Goal: Transaction & Acquisition: Purchase product/service

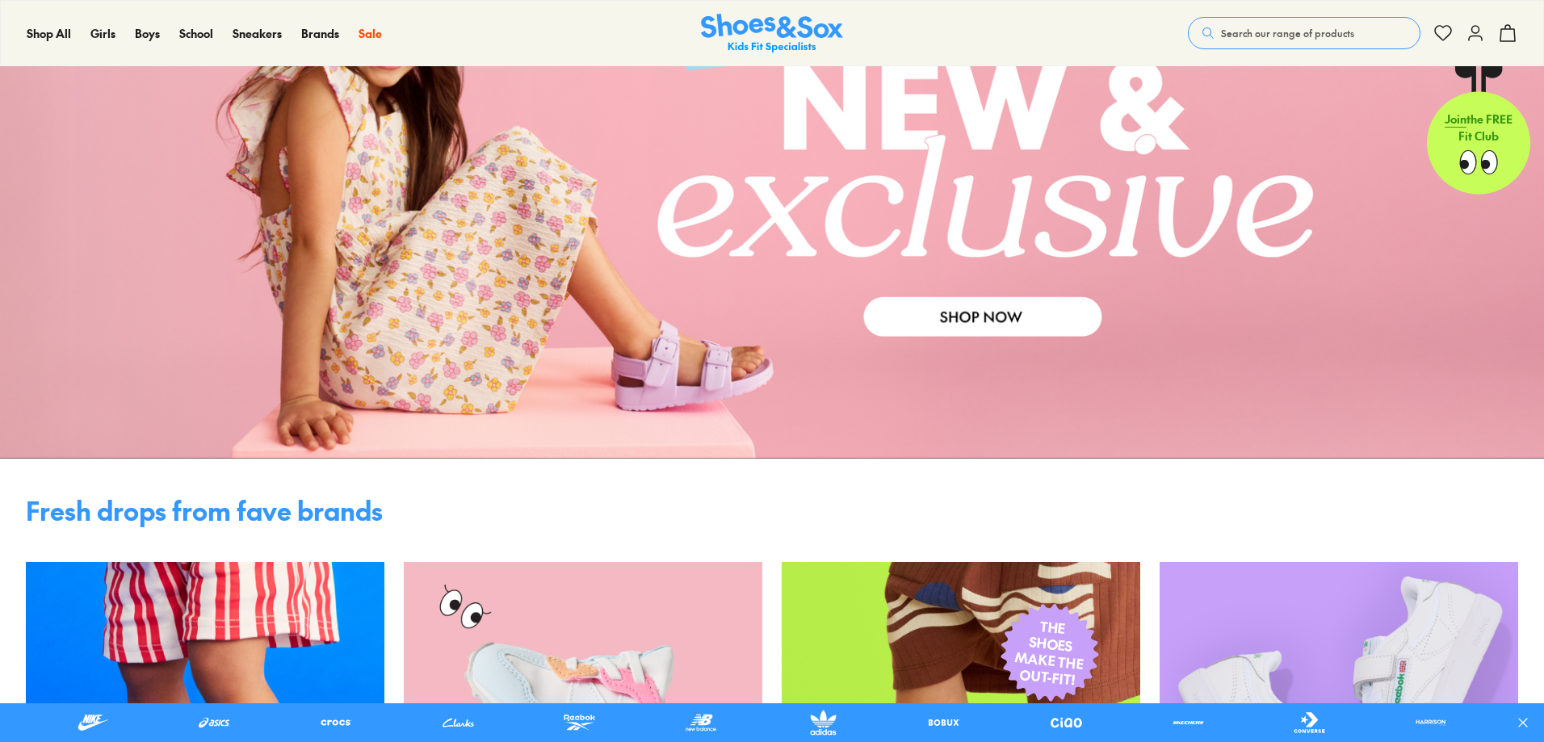
scroll to position [161, 0]
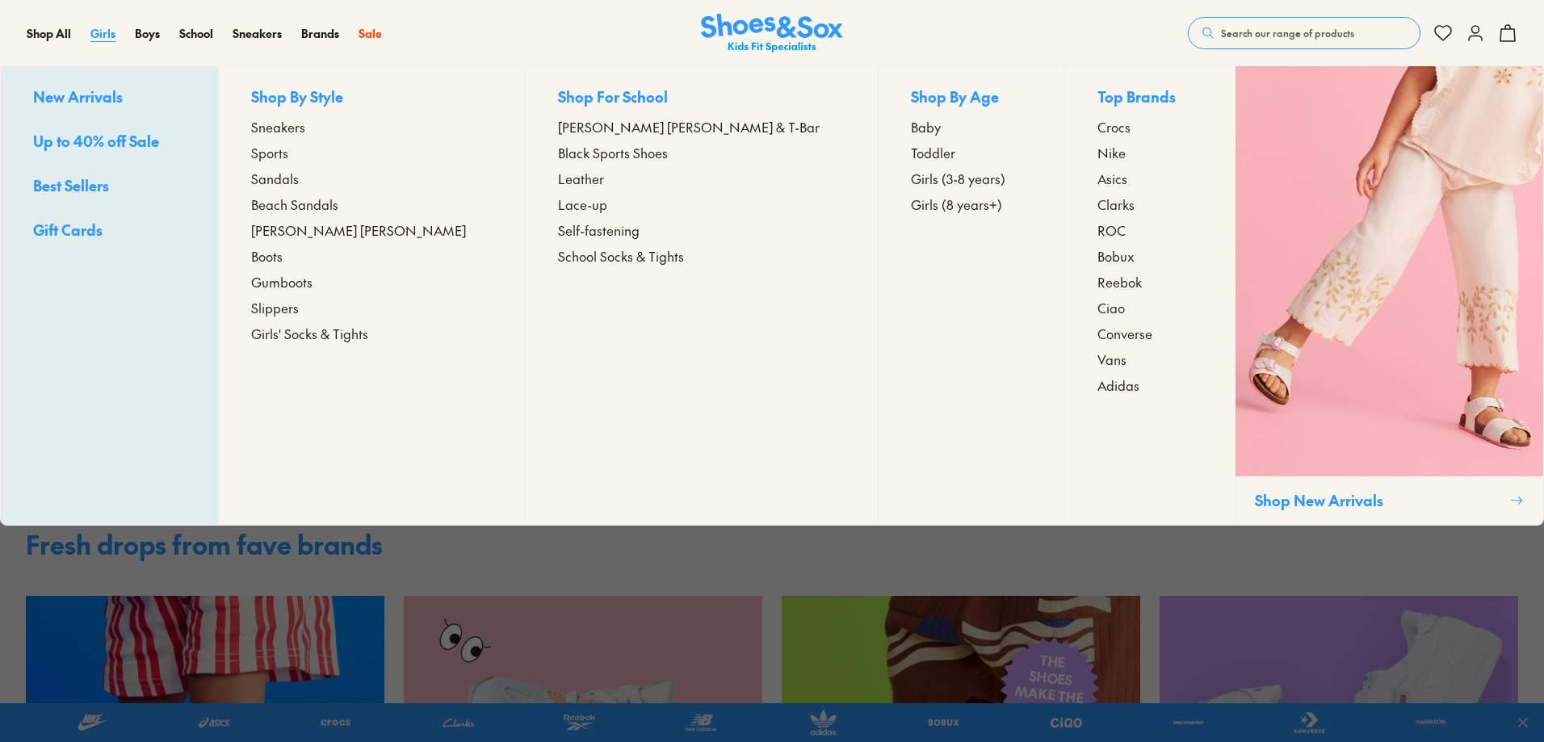
click at [101, 40] on span "Girls" at bounding box center [102, 33] width 25 height 16
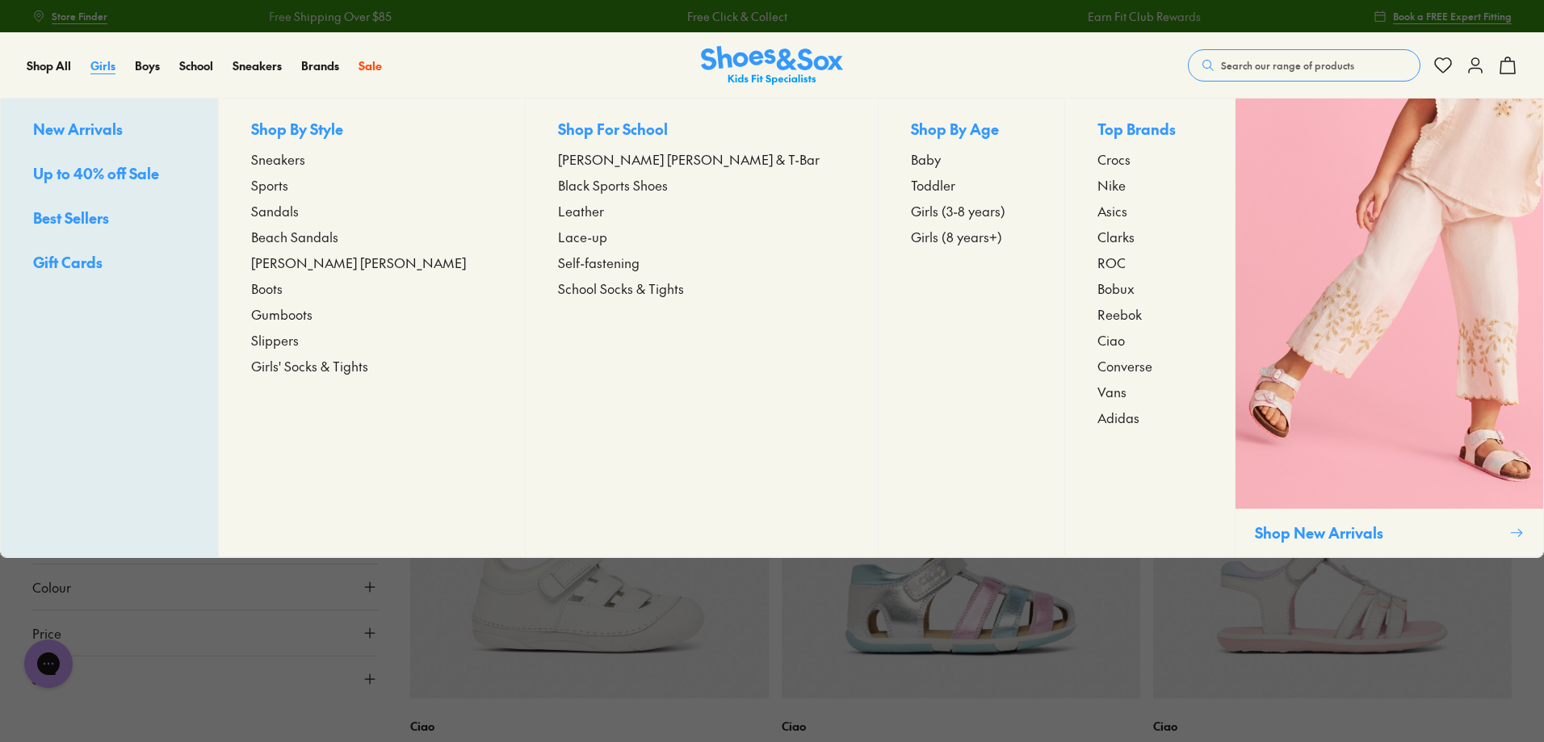
click at [101, 69] on span "Girls" at bounding box center [102, 65] width 25 height 16
click at [88, 130] on span "New Arrivals" at bounding box center [78, 129] width 90 height 20
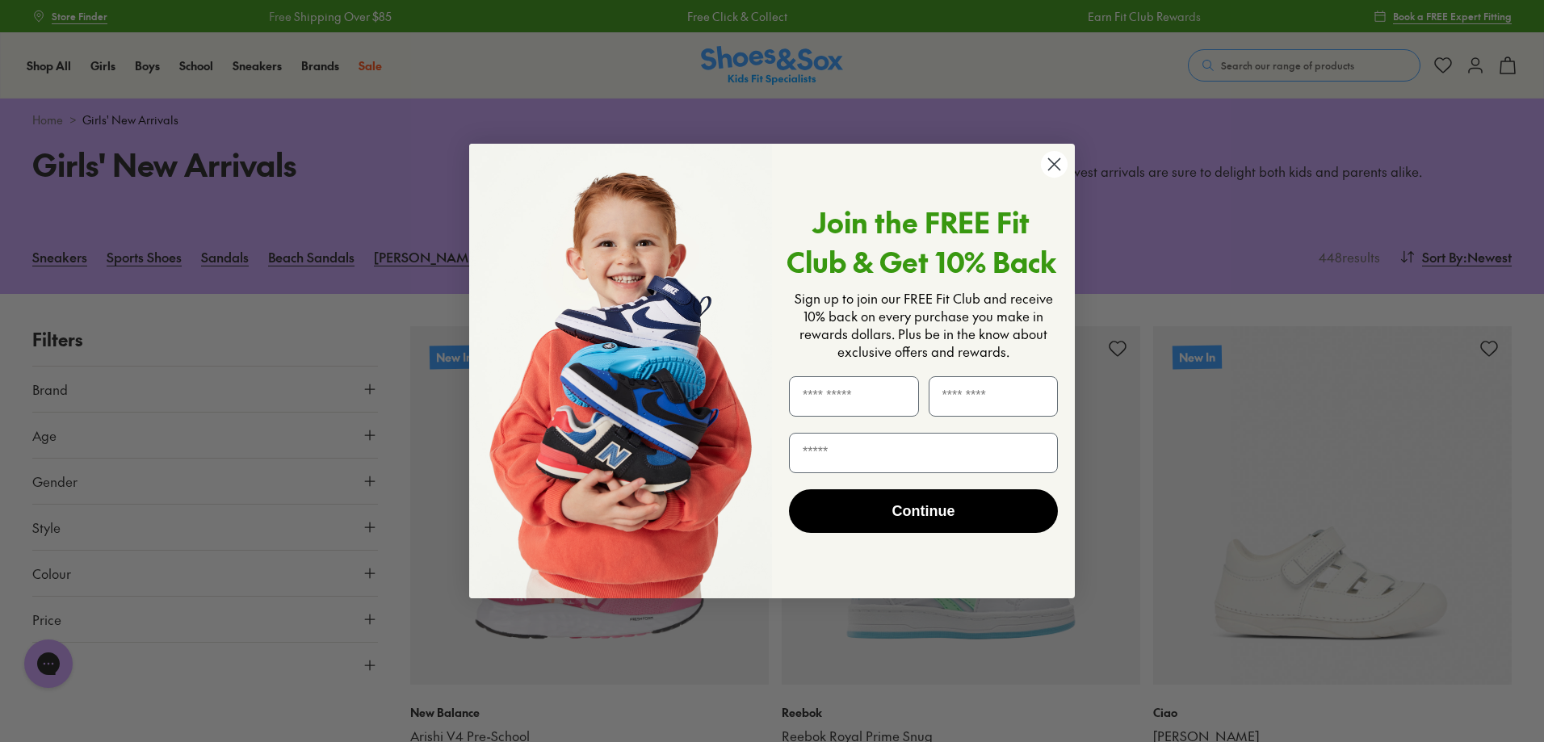
click at [1052, 161] on circle "Close dialog" at bounding box center [1054, 164] width 27 height 27
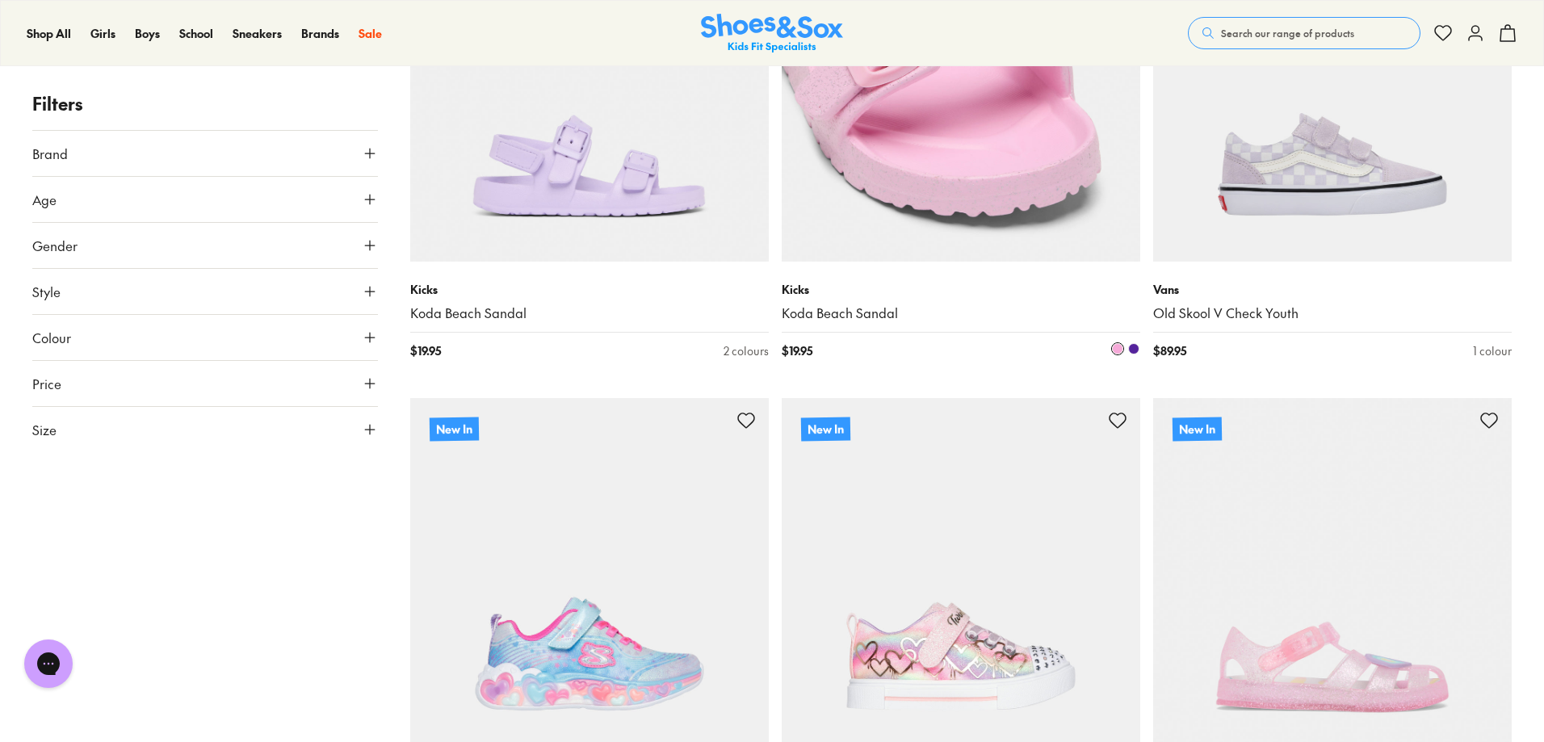
scroll to position [2987, 0]
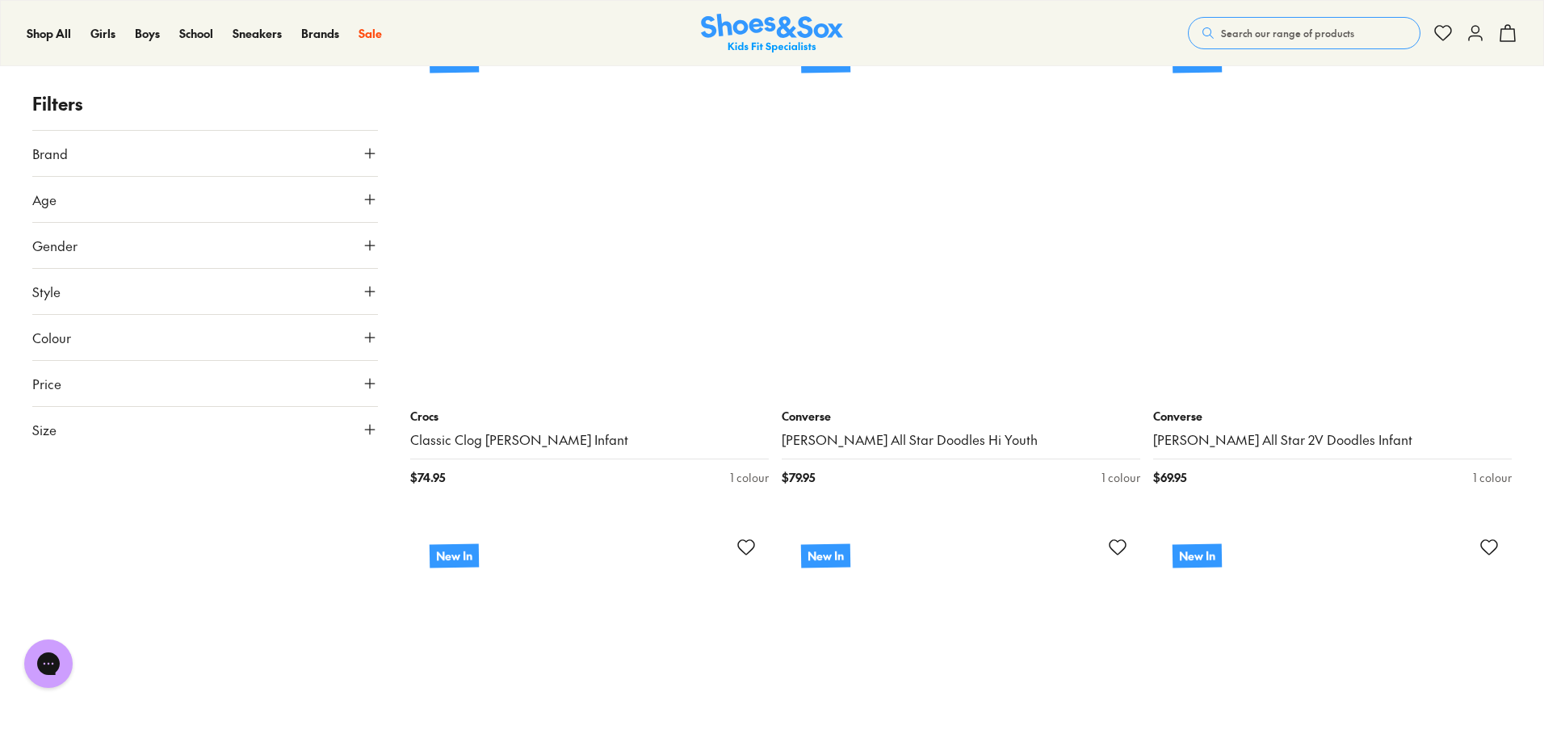
scroll to position [9607, 0]
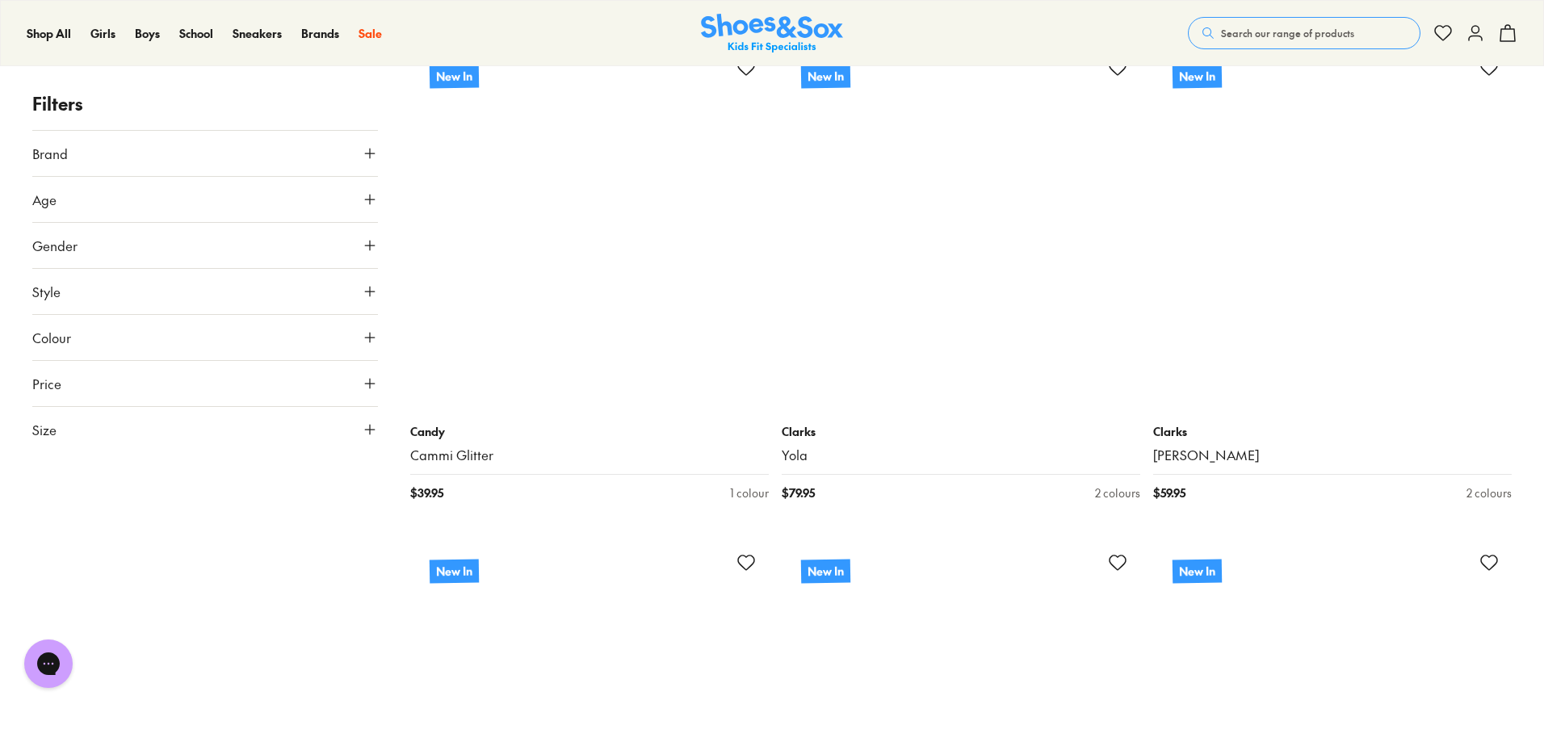
scroll to position [14128, 0]
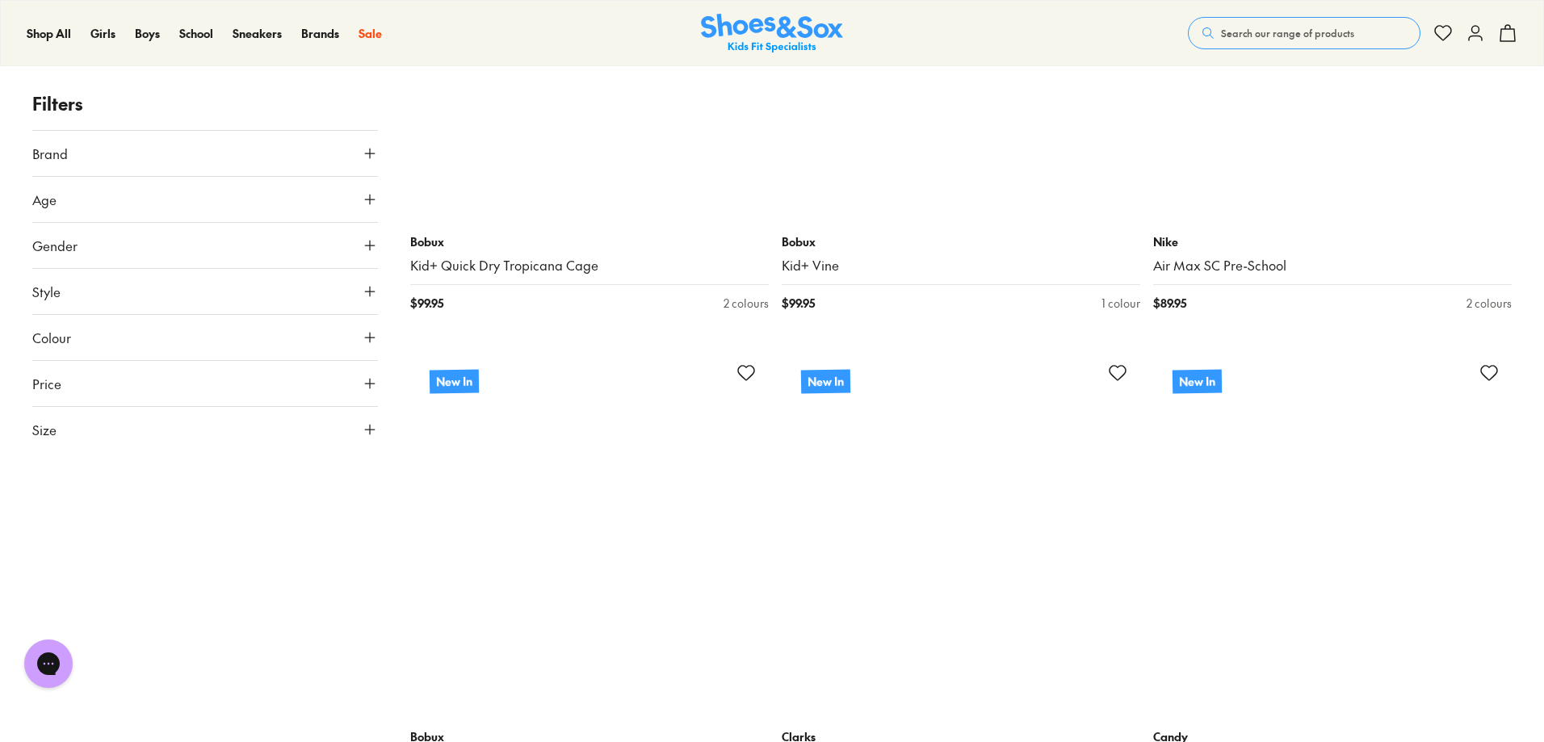
scroll to position [20022, 0]
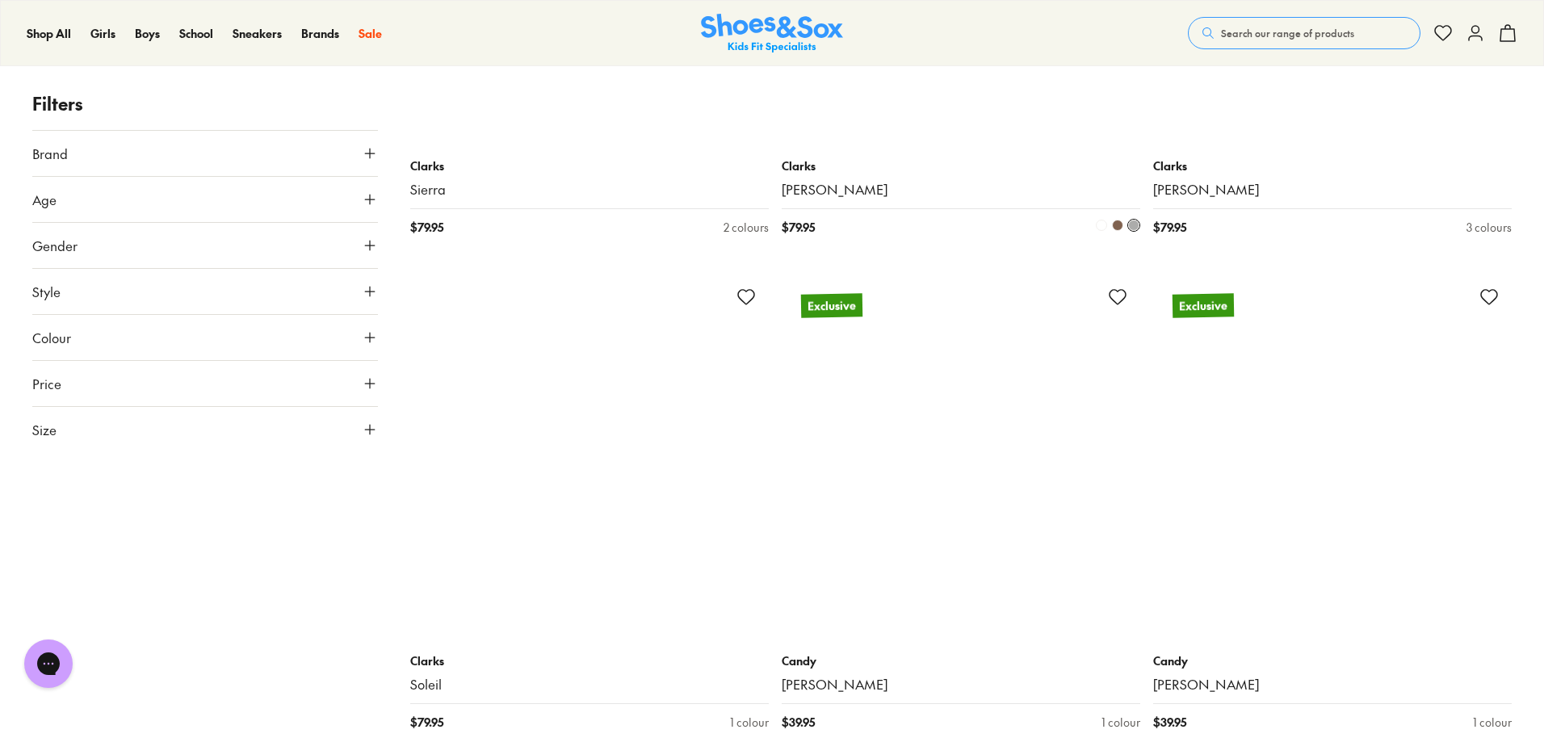
scroll to position [30759, 0]
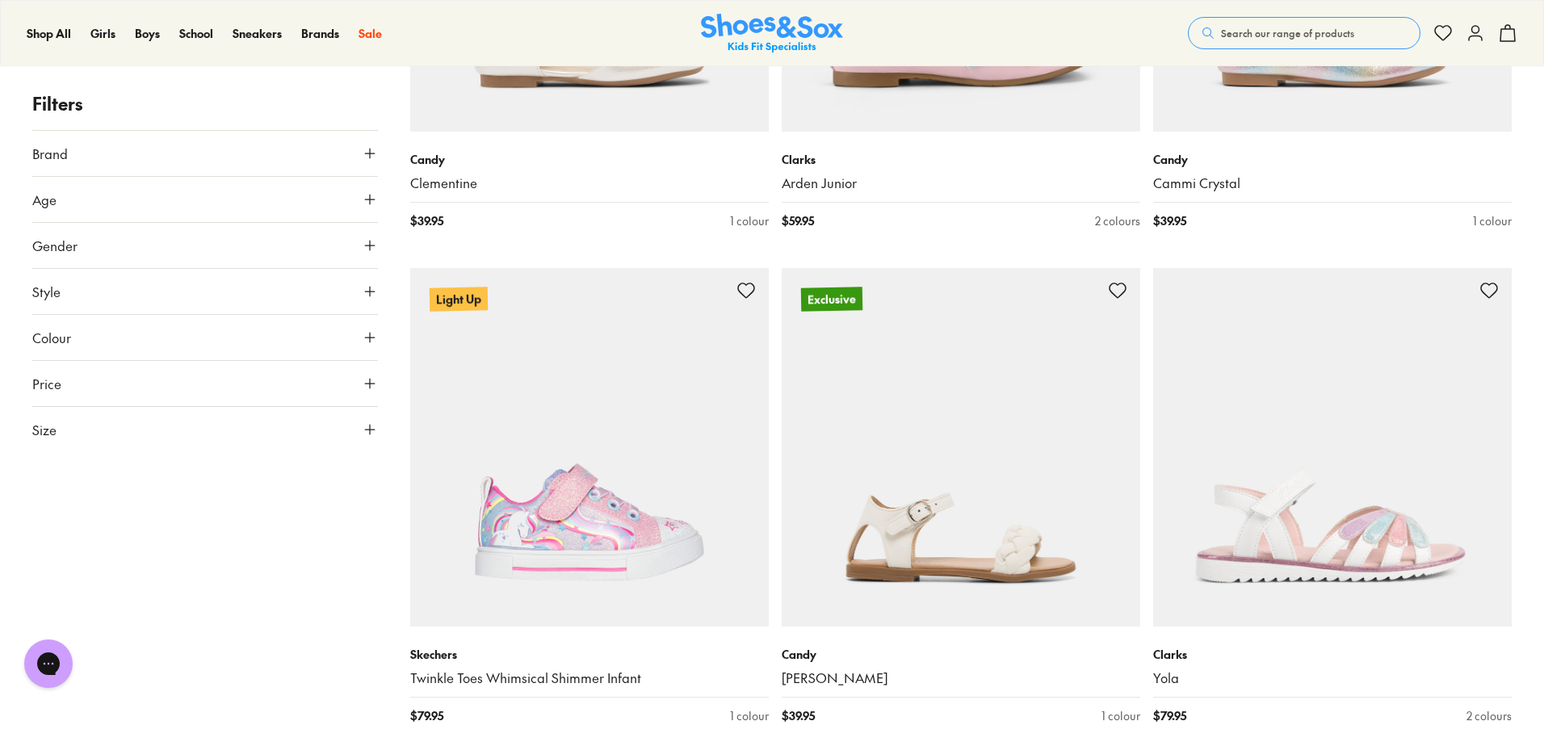
scroll to position [31728, 0]
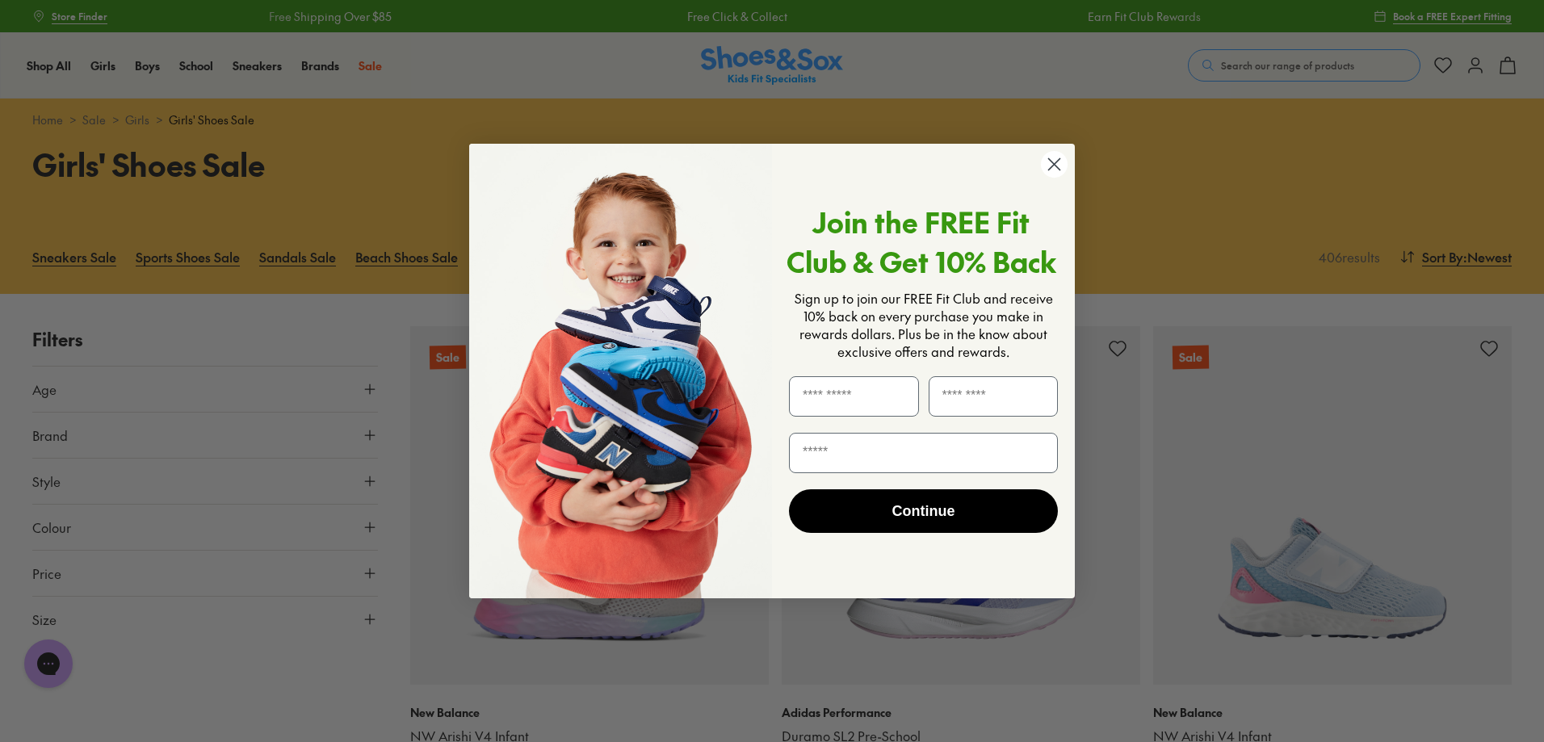
click at [1055, 166] on icon "Close dialog" at bounding box center [1054, 164] width 11 height 11
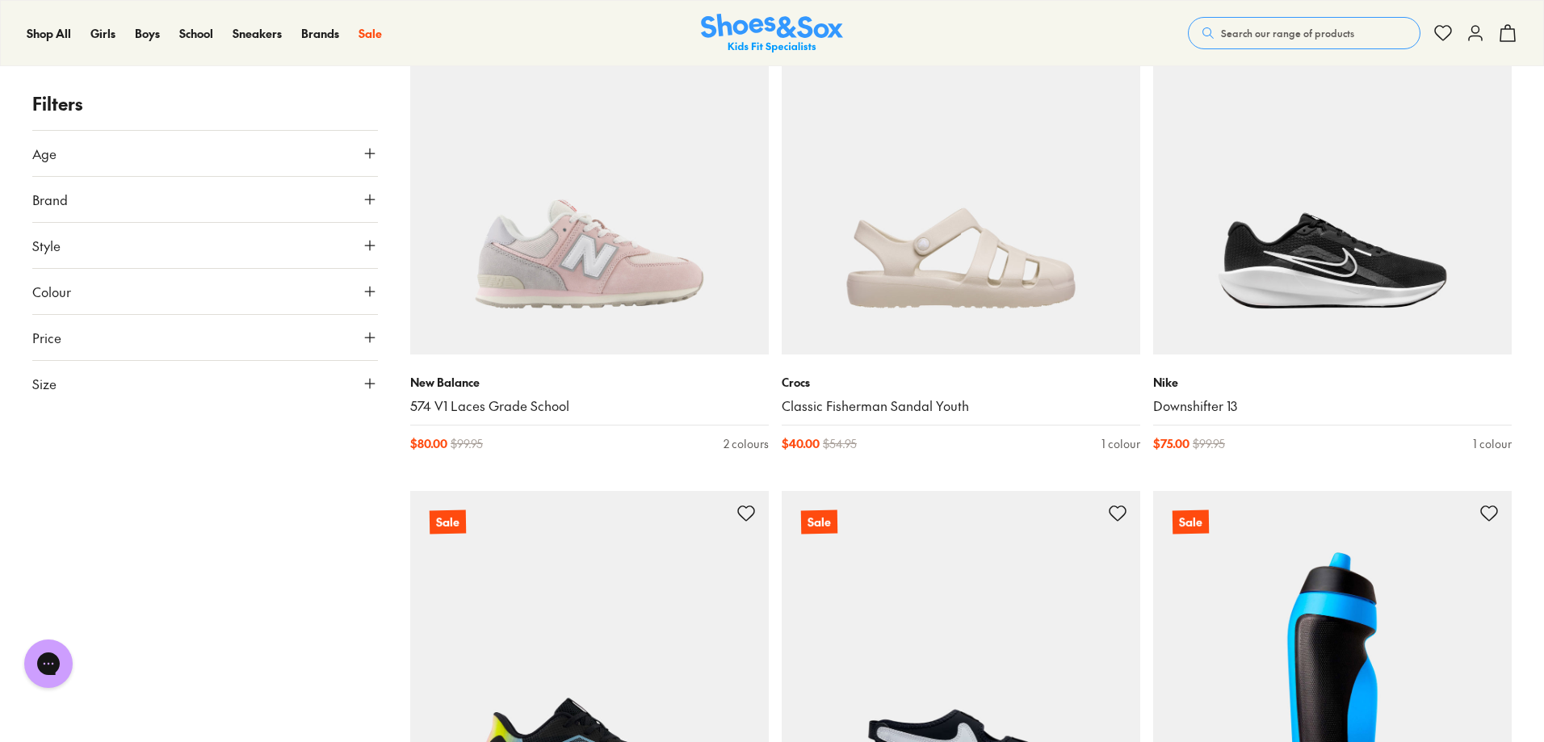
scroll to position [3794, 0]
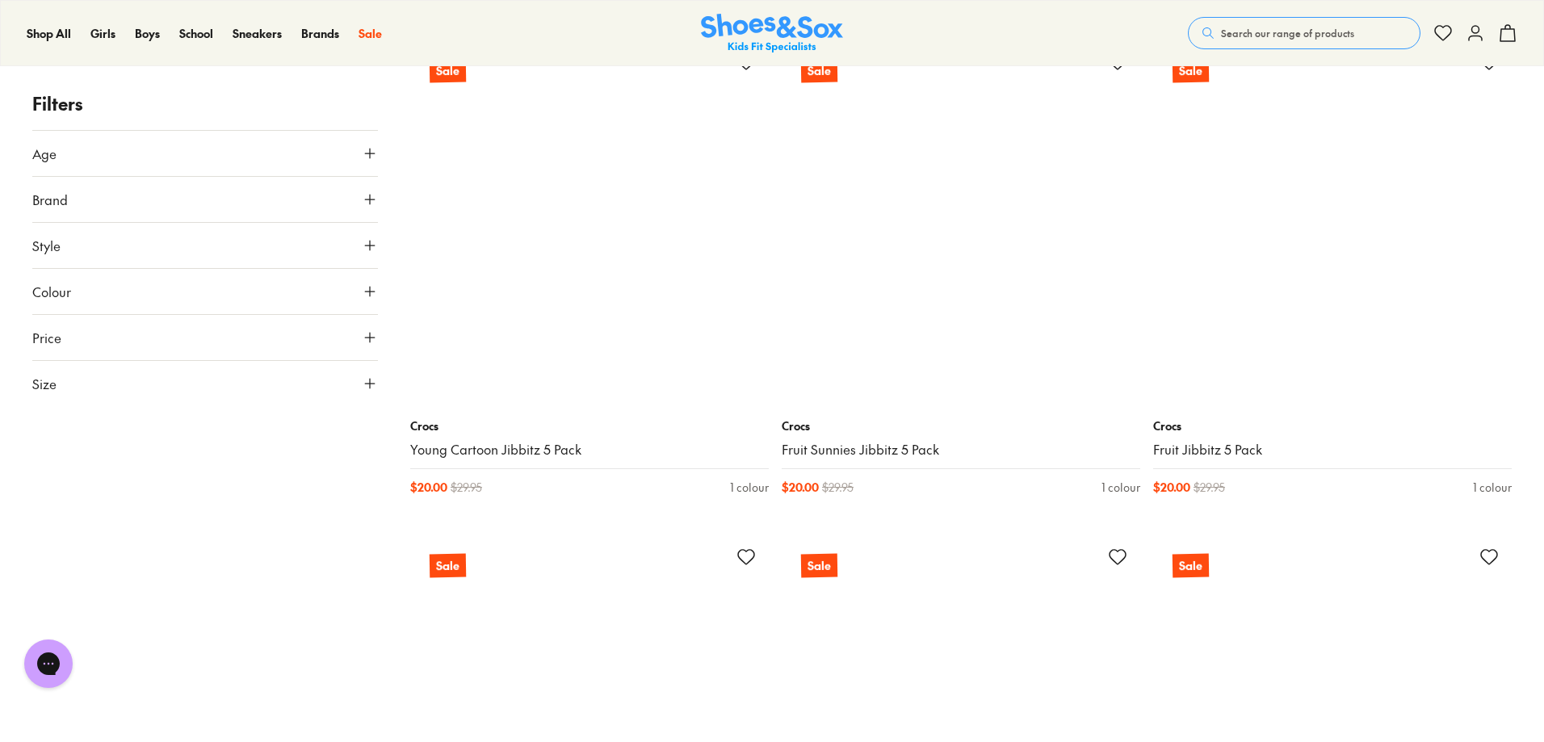
scroll to position [5974, 0]
